Goal: Task Accomplishment & Management: Manage account settings

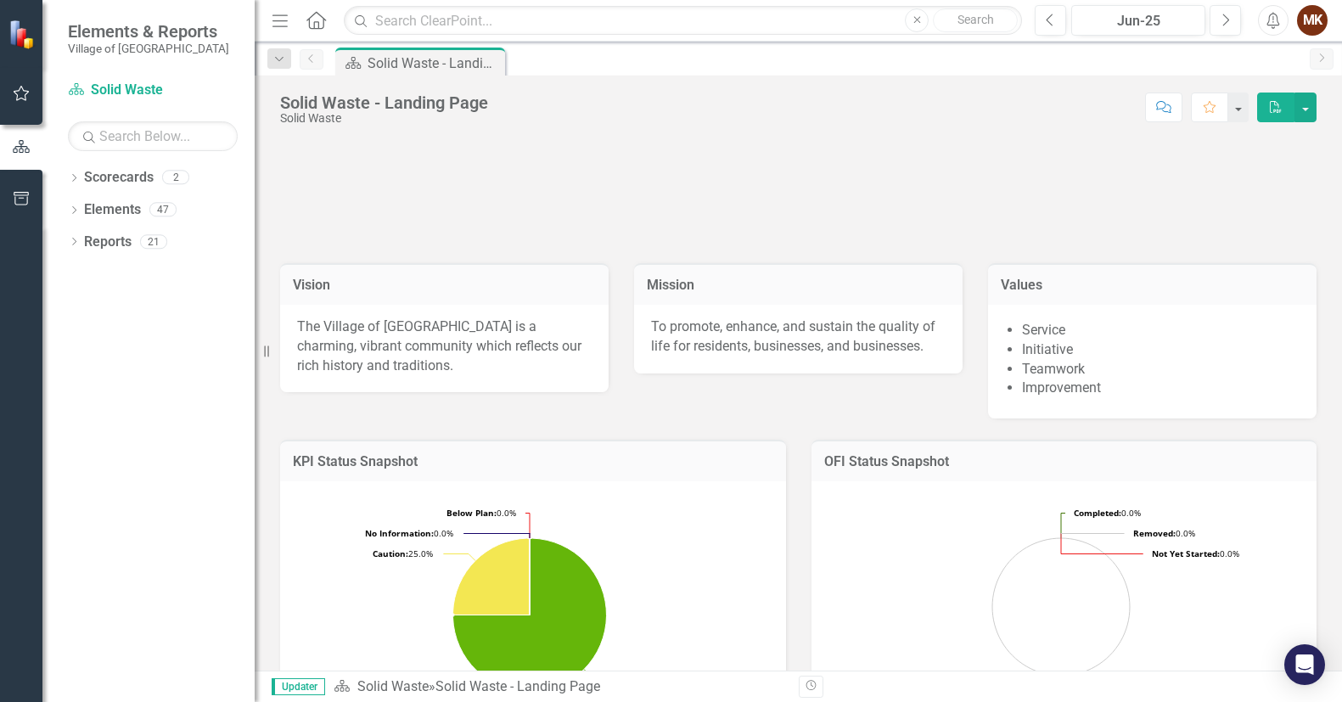
scroll to position [367, 0]
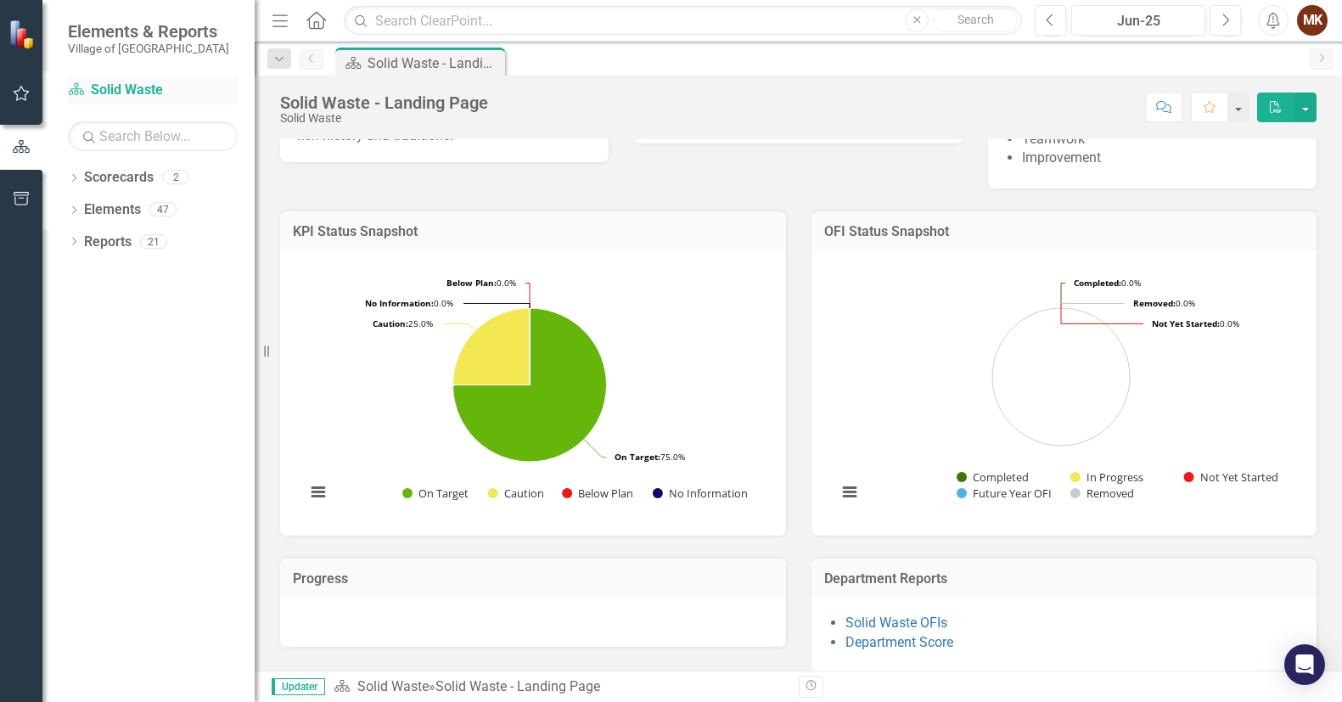
click at [151, 90] on link "Scorecard Solid Waste" at bounding box center [153, 91] width 170 height 20
click at [110, 87] on link "Scorecard Solid Waste" at bounding box center [153, 91] width 170 height 20
click at [20, 90] on icon "button" at bounding box center [22, 94] width 18 height 14
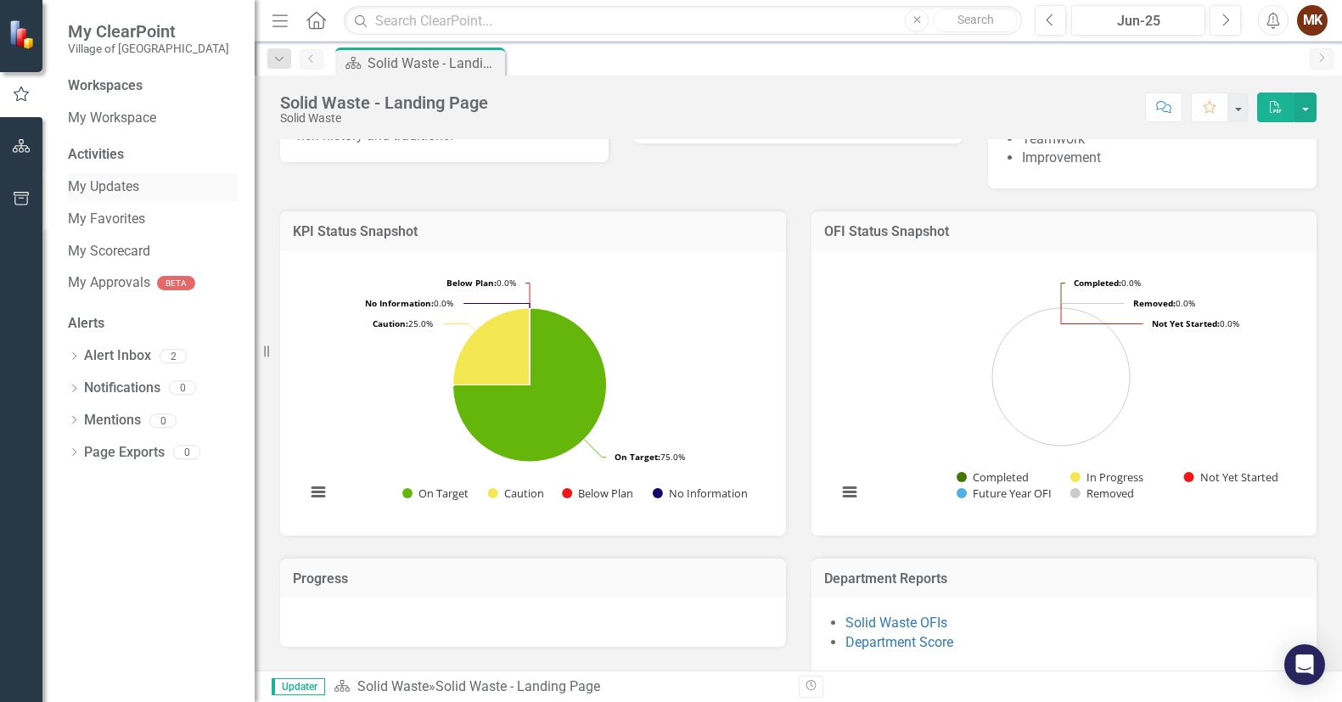
click at [113, 178] on link "My Updates" at bounding box center [153, 187] width 170 height 20
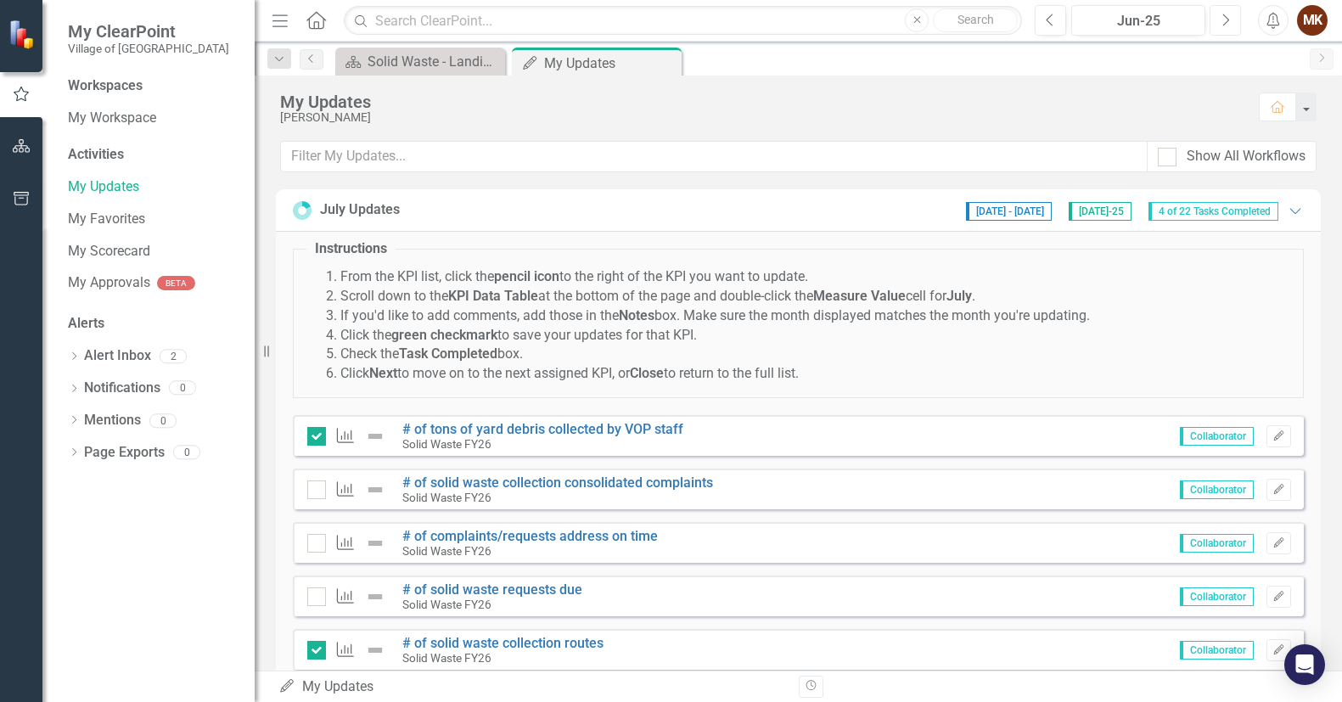
click at [1225, 20] on icon "Next" at bounding box center [1224, 20] width 9 height 15
click at [92, 119] on link "My Workspace" at bounding box center [153, 119] width 170 height 20
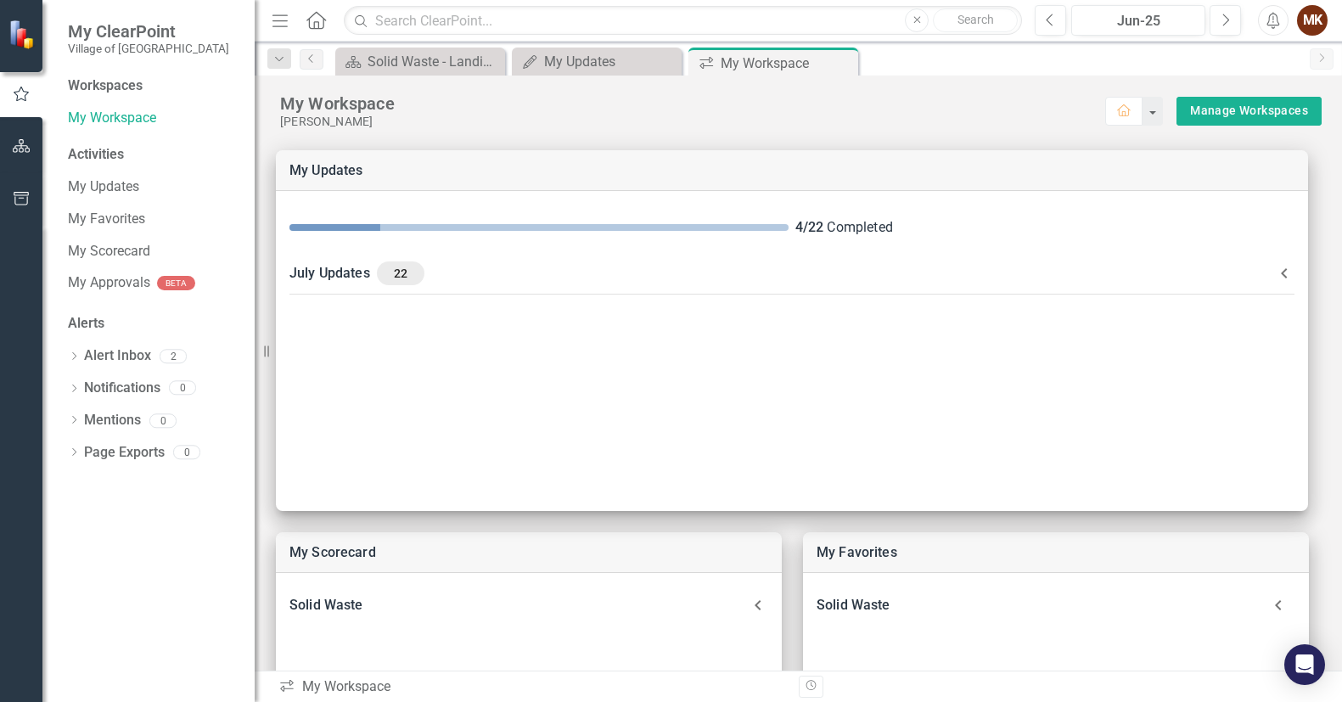
click at [87, 86] on div "Workspaces" at bounding box center [105, 86] width 75 height 20
click at [91, 83] on div "Workspaces" at bounding box center [105, 86] width 75 height 20
click at [92, 187] on link "My Updates" at bounding box center [153, 187] width 170 height 20
